Goal: Task Accomplishment & Management: Manage account settings

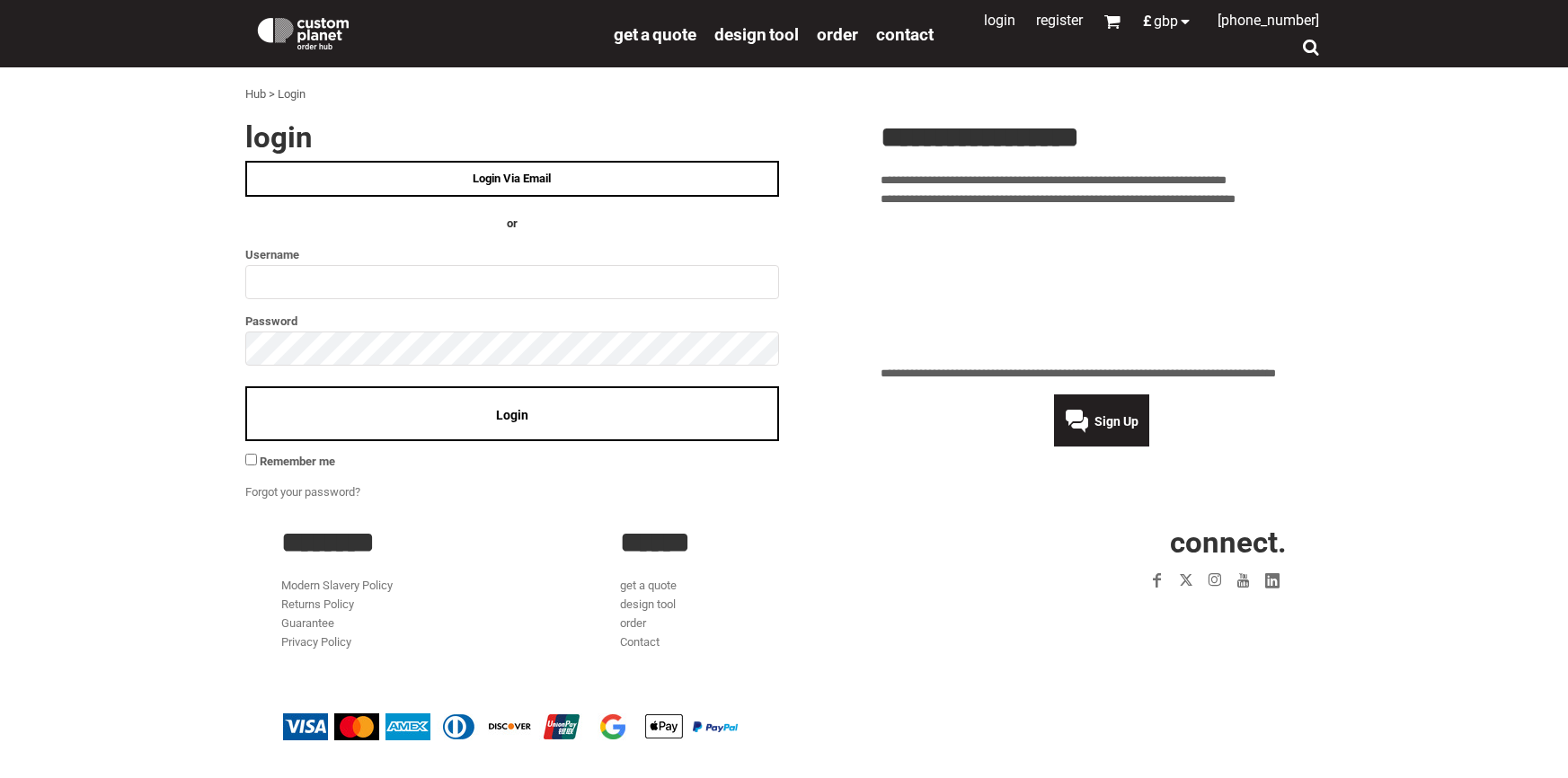
click at [321, 286] on input "text" at bounding box center [512, 282] width 534 height 35
type input "**********"
click input "**" at bounding box center [0, 0] width 0 height 0
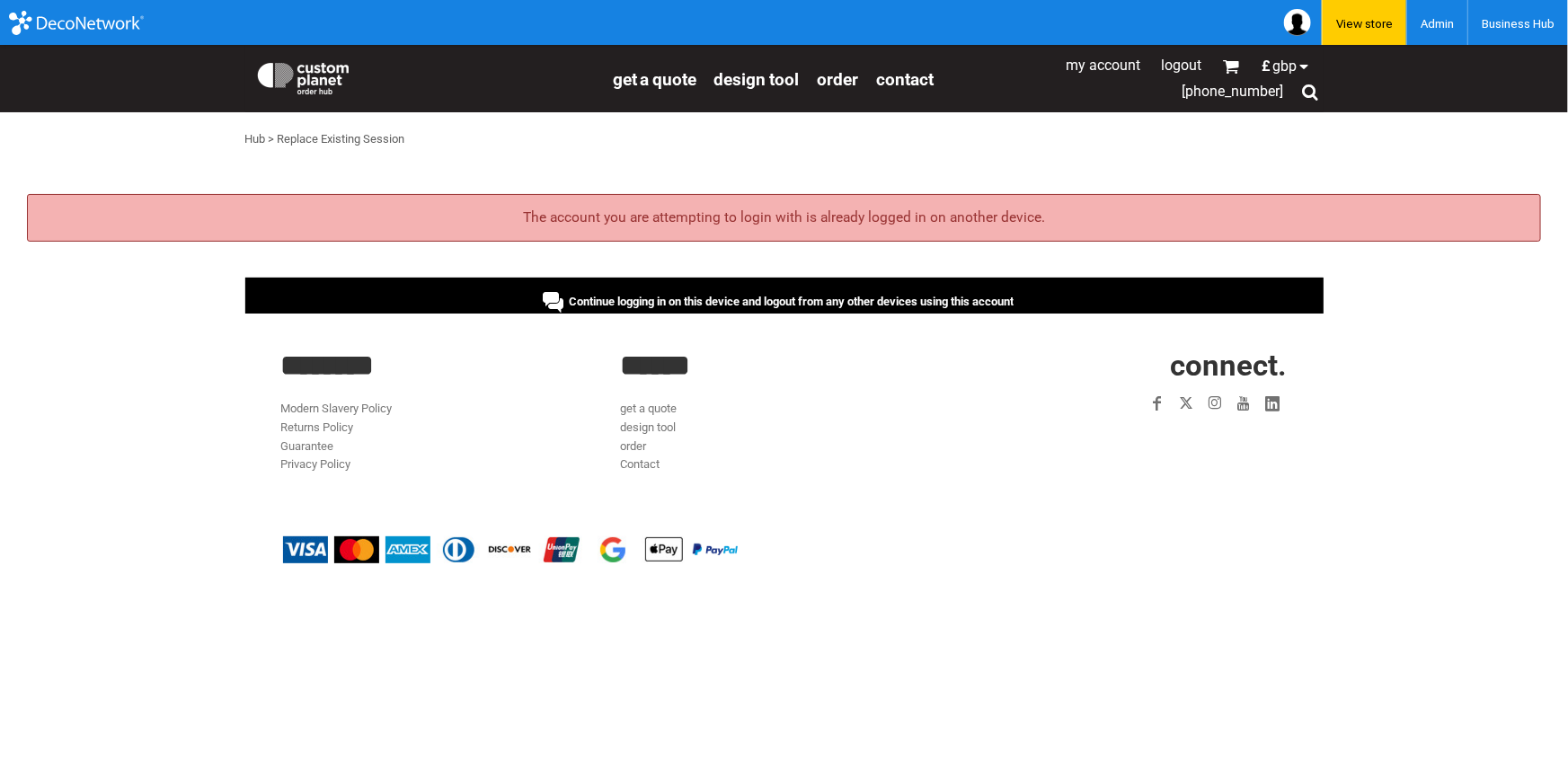
click at [901, 299] on span "Continue logging in on this device and logout from any other devices using this…" at bounding box center [792, 301] width 445 height 13
